Goal: Transaction & Acquisition: Subscribe to service/newsletter

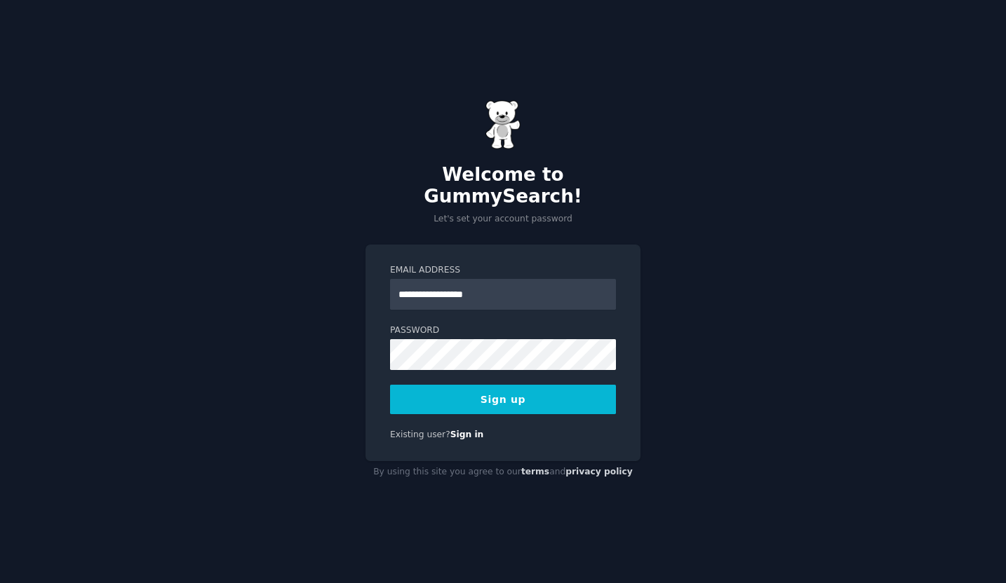
type input "**********"
click at [494, 392] on button "Sign up" at bounding box center [503, 399] width 226 height 29
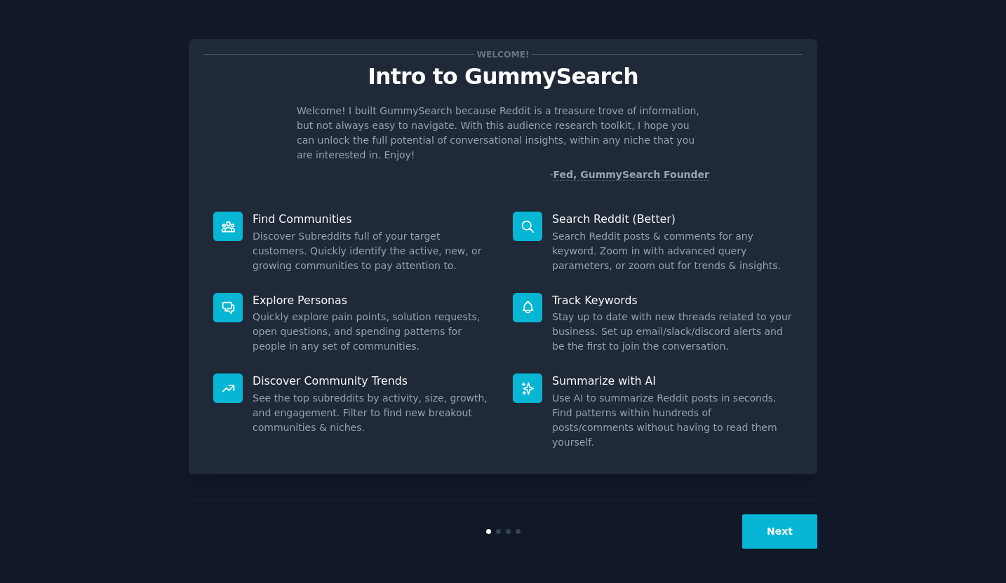
click at [782, 532] on button "Next" at bounding box center [779, 532] width 75 height 34
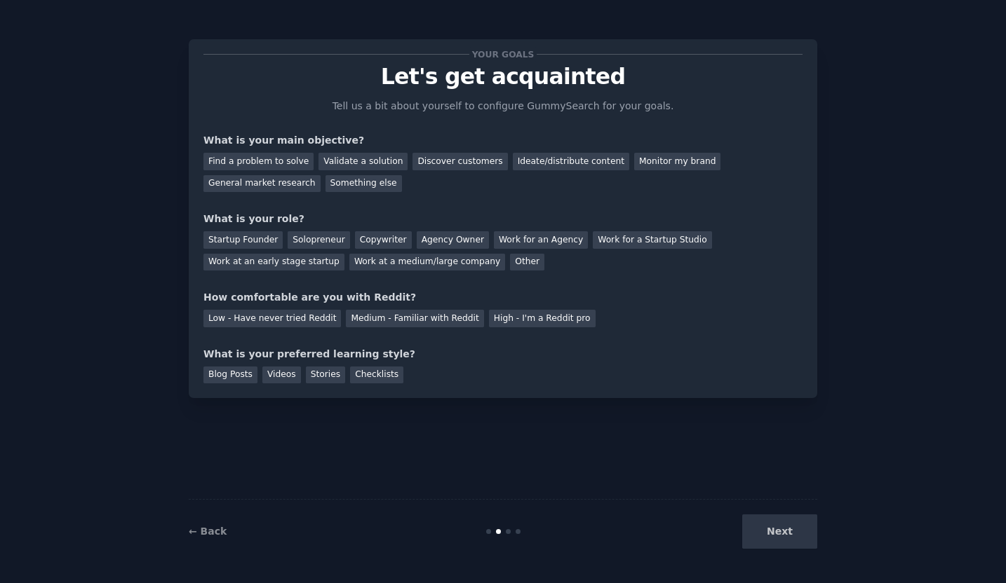
click at [782, 532] on div "Next" at bounding box center [712, 532] width 210 height 34
click at [768, 529] on div "Next" at bounding box center [712, 532] width 210 height 34
click at [358, 161] on div "Validate a solution" at bounding box center [362, 162] width 89 height 18
click at [257, 238] on div "Startup Founder" at bounding box center [242, 240] width 79 height 18
click at [283, 317] on div "Low - Have never tried Reddit" at bounding box center [271, 319] width 137 height 18
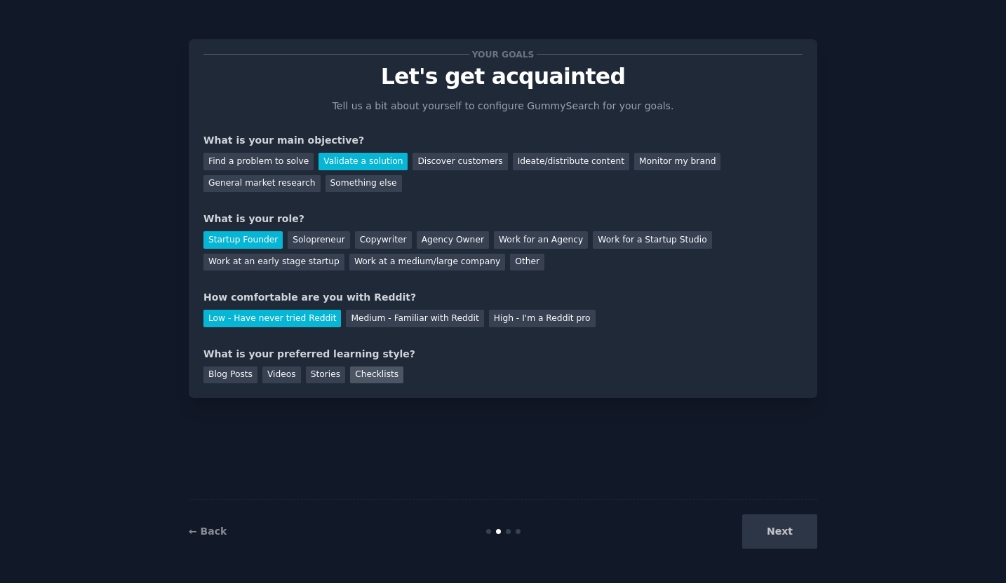
click at [379, 377] on div "Checklists" at bounding box center [376, 376] width 53 height 18
click at [794, 532] on button "Next" at bounding box center [779, 532] width 75 height 34
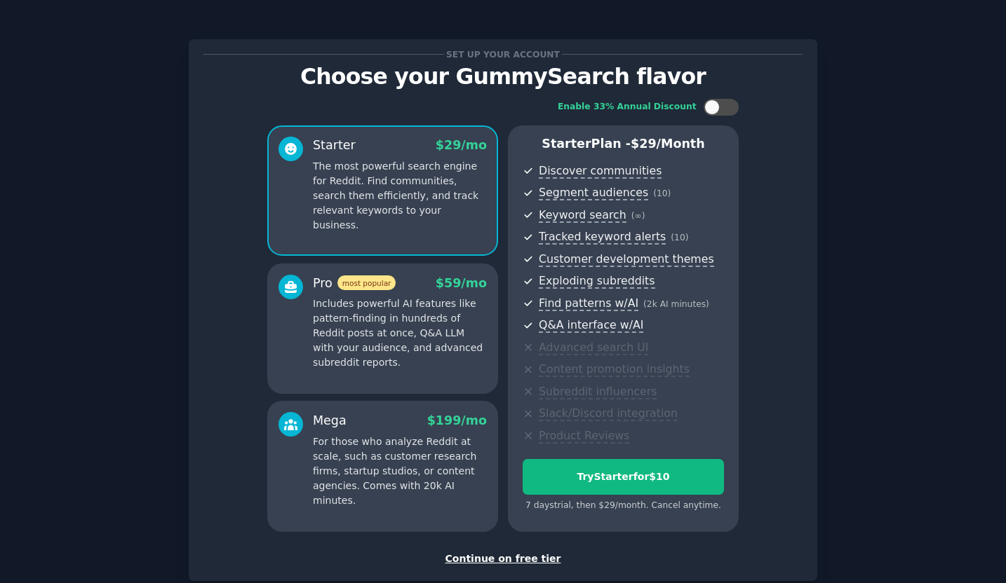
click at [464, 365] on p "Includes powerful AI features like pattern-finding in hundreds of Reddit posts …" at bounding box center [400, 334] width 174 height 74
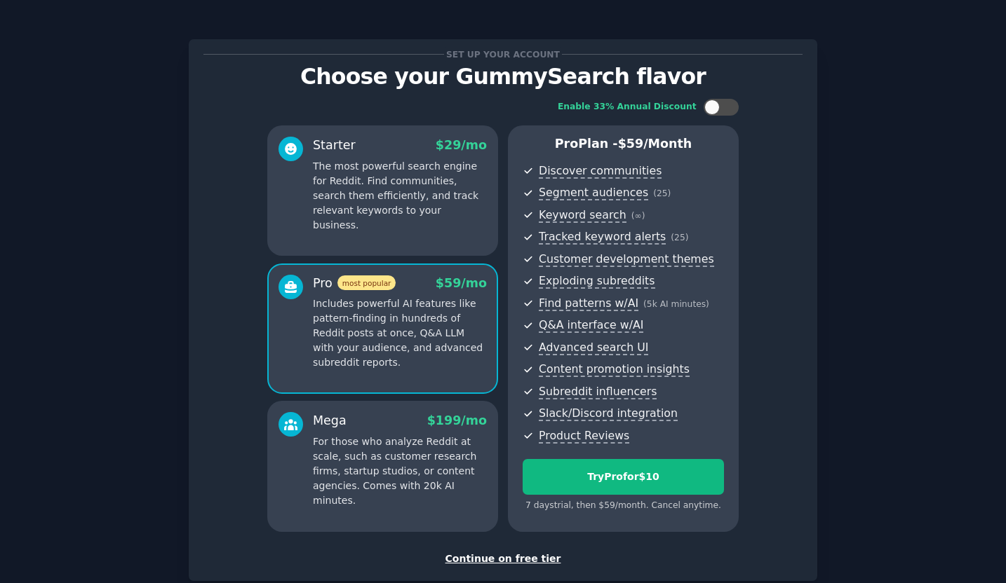
click at [447, 215] on p "The most powerful search engine for Reddit. Find communities, search them effic…" at bounding box center [400, 196] width 174 height 74
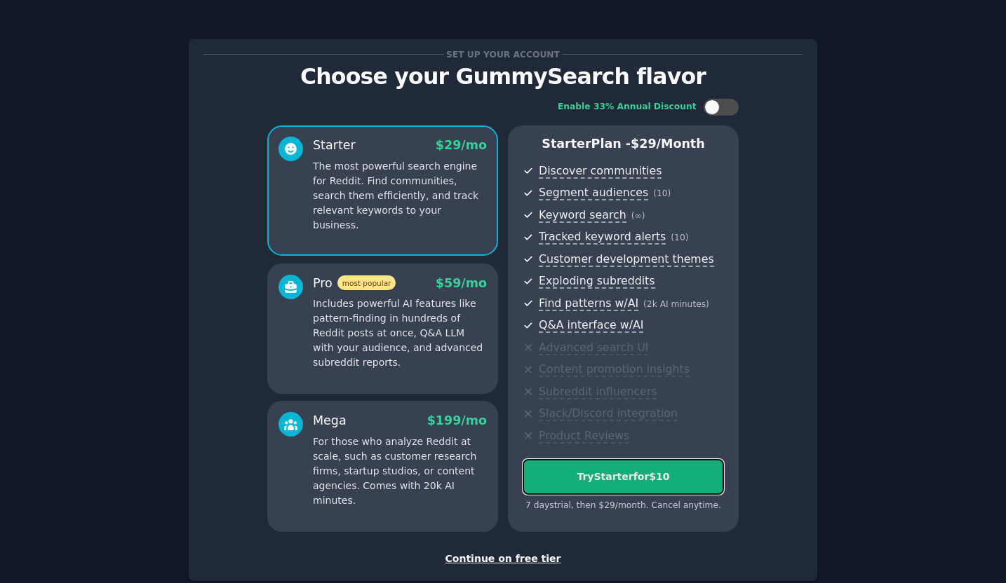
click at [614, 483] on div "Try Starter for $10" at bounding box center [623, 477] width 200 height 15
